Goal: Navigation & Orientation: Find specific page/section

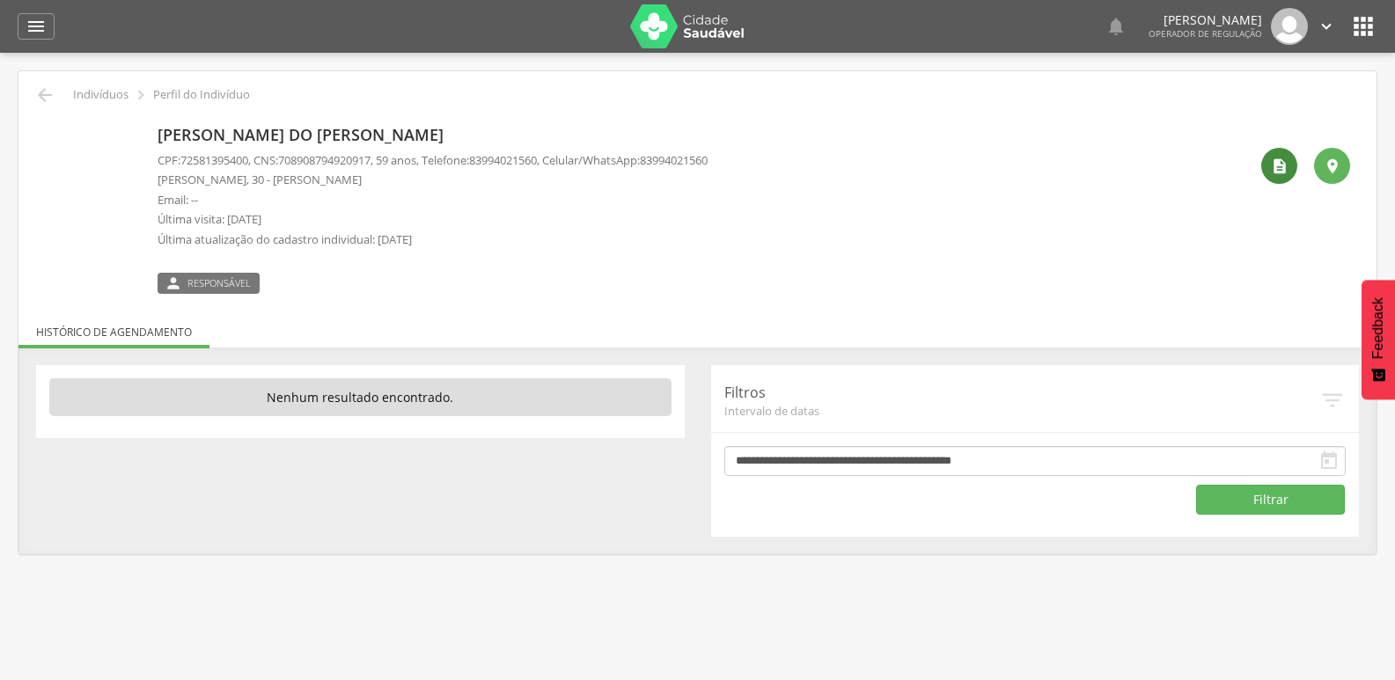
click at [1286, 168] on icon "" at bounding box center [1280, 167] width 18 height 18
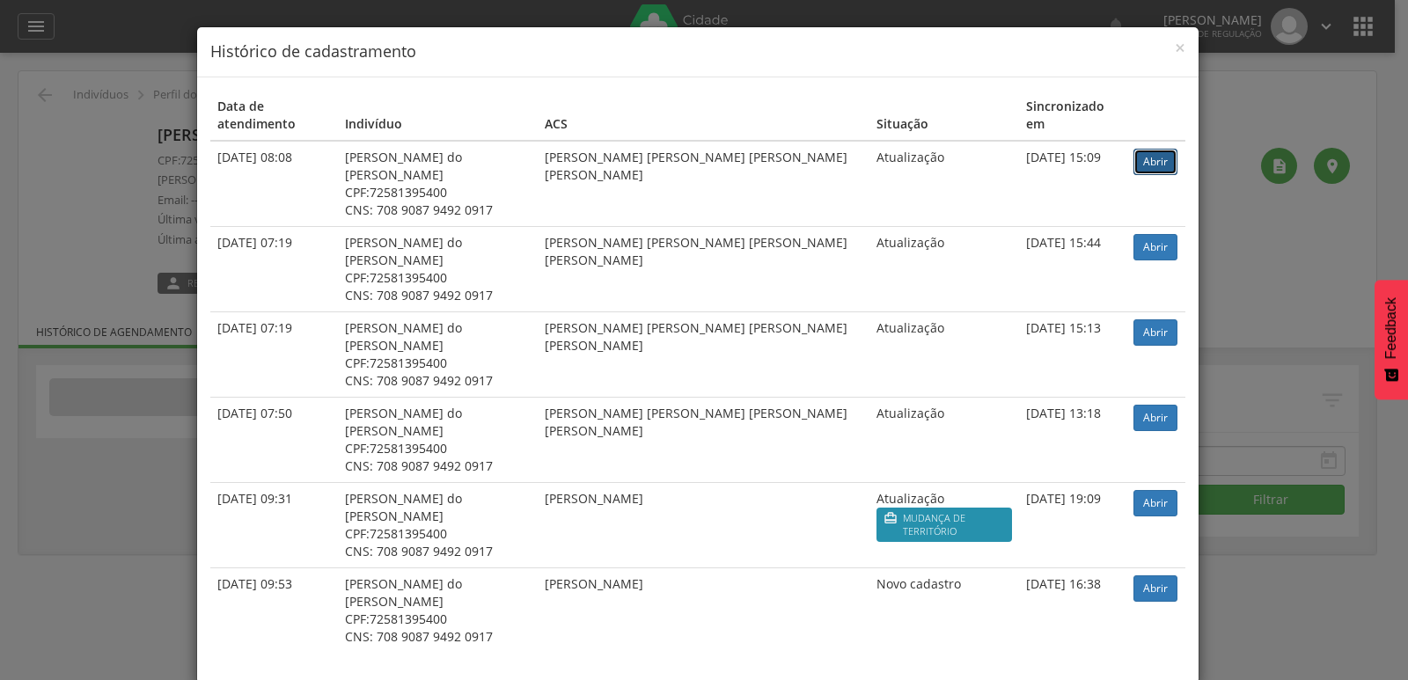
click at [1156, 149] on link "Abrir" at bounding box center [1155, 162] width 44 height 26
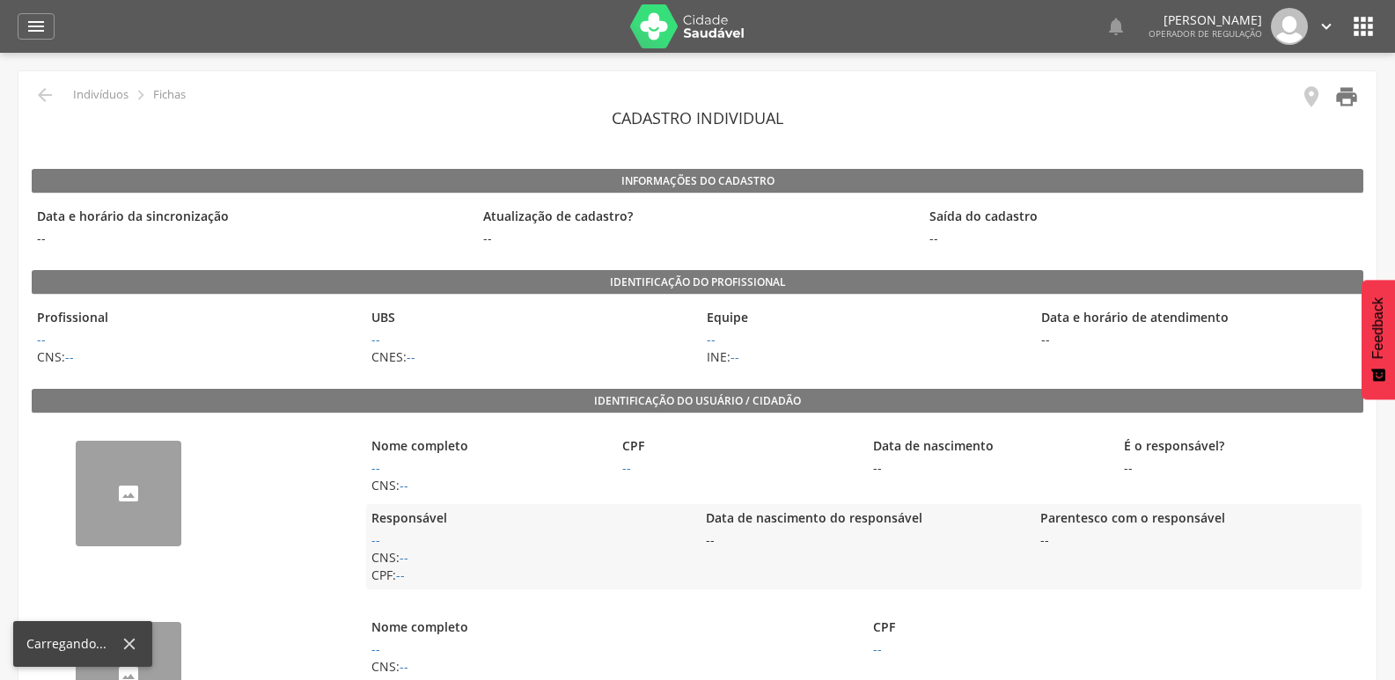
click at [1339, 99] on icon "" at bounding box center [1346, 96] width 25 height 25
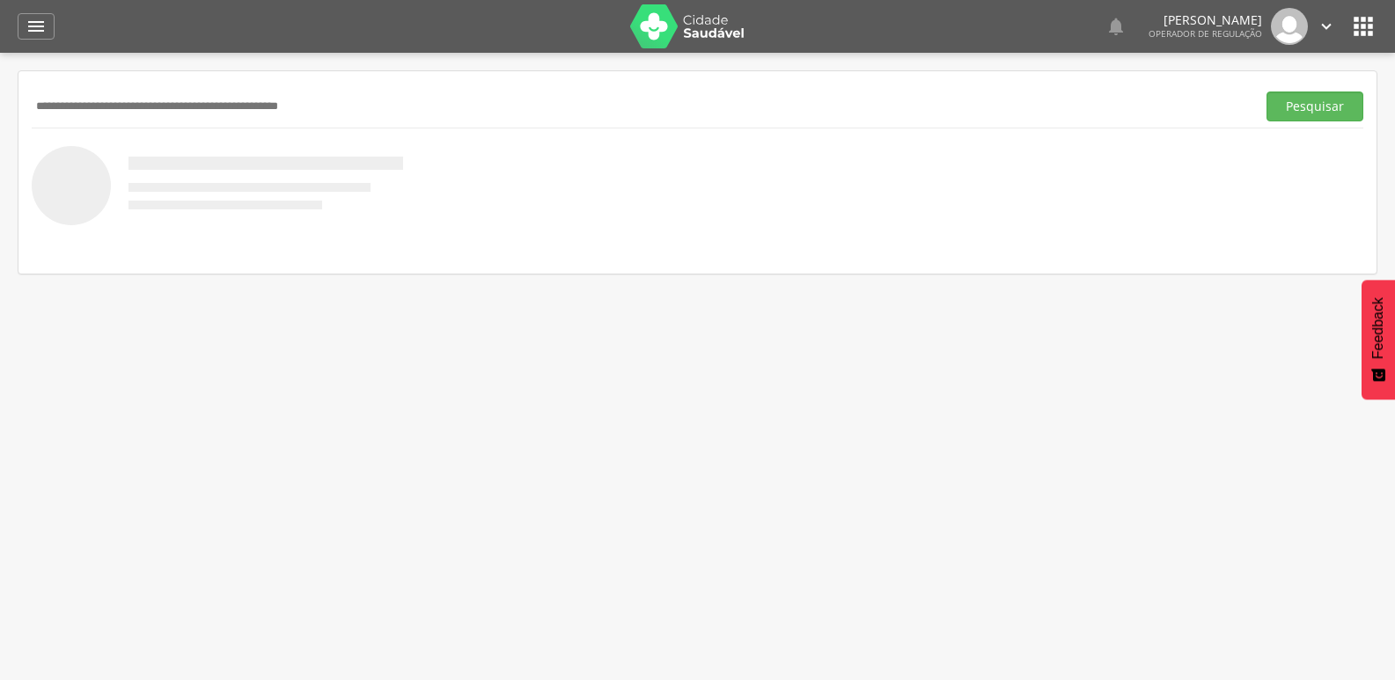
click at [1387, 26] on header " Indivíduos Suporte 0   Lorem ipsum dolor sit amet, sed do eiusmod tempor in…" at bounding box center [697, 26] width 1395 height 53
click at [1368, 23] on icon "" at bounding box center [1363, 26] width 28 height 28
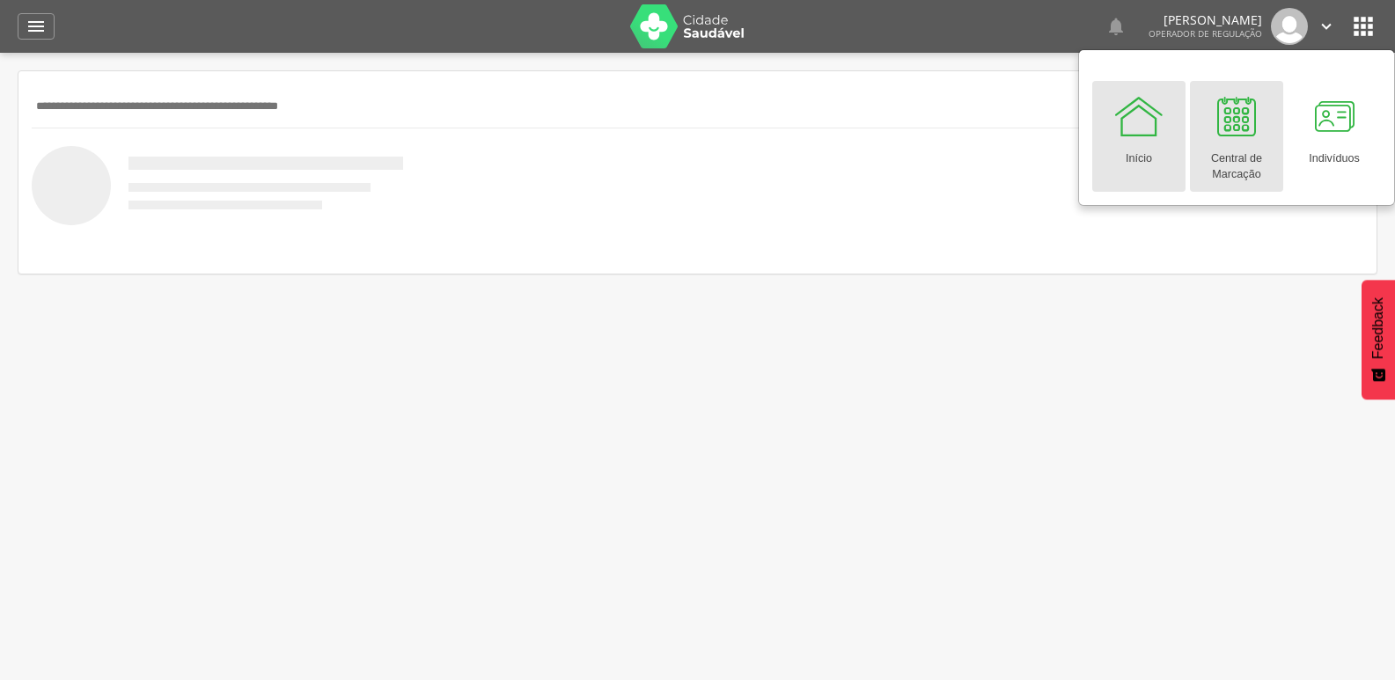
click at [1265, 125] on link "Central de Marcação" at bounding box center [1236, 136] width 93 height 111
